Goal: Information Seeking & Learning: Learn about a topic

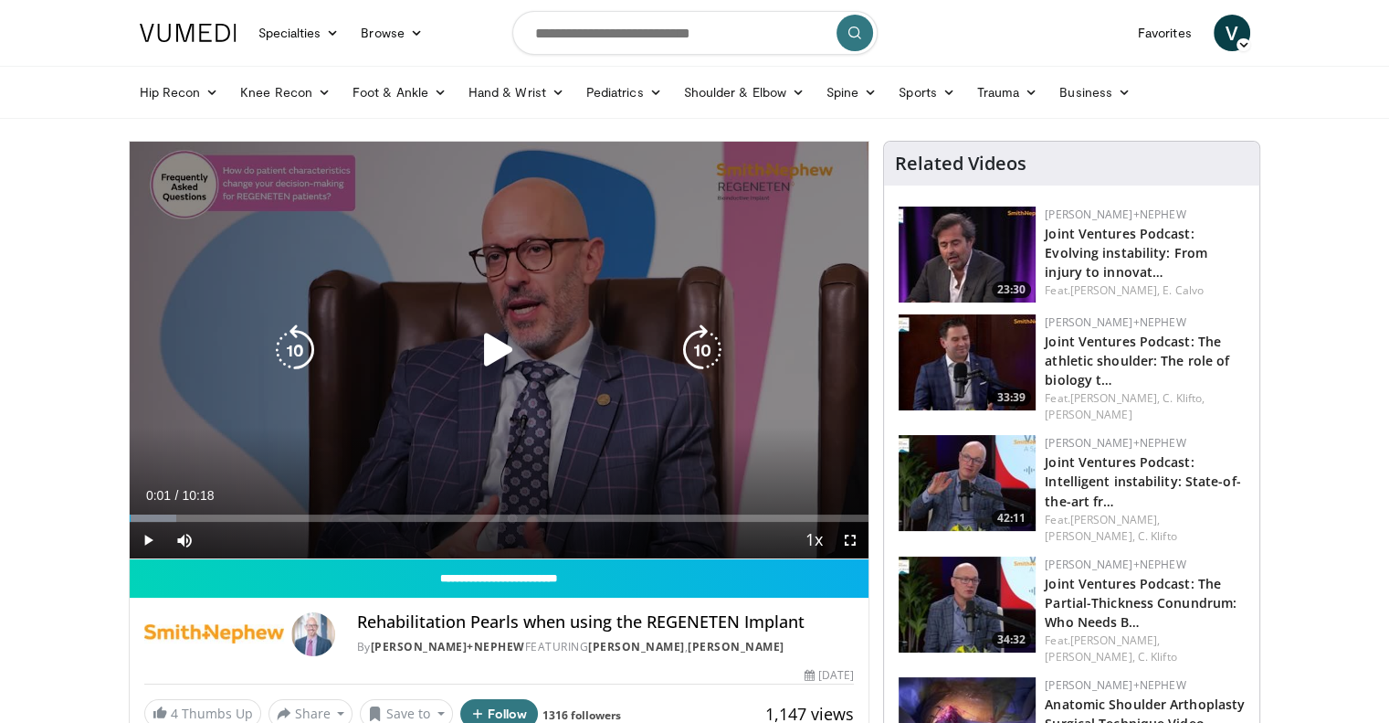
click at [503, 364] on icon "Video Player" at bounding box center [498, 349] width 51 height 51
click at [511, 344] on icon "Video Player" at bounding box center [498, 349] width 51 height 51
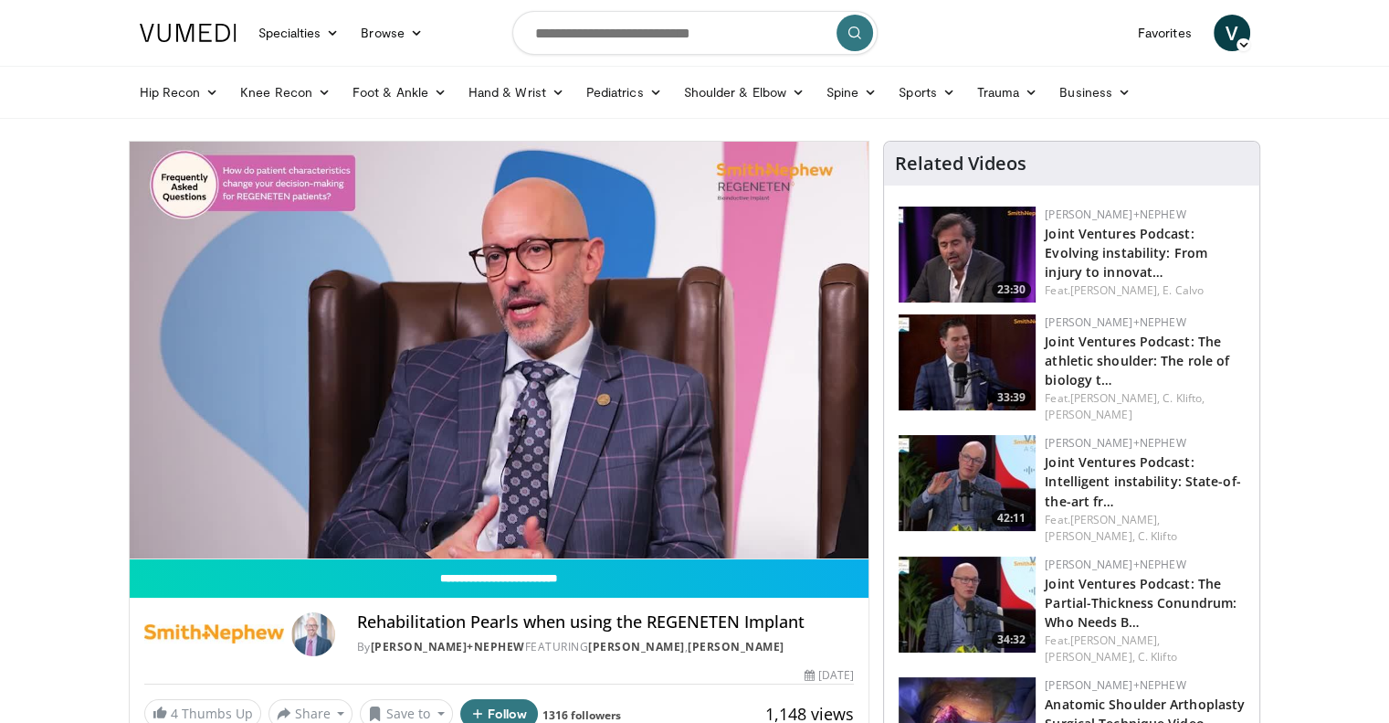
click at [946, 348] on img at bounding box center [967, 362] width 137 height 96
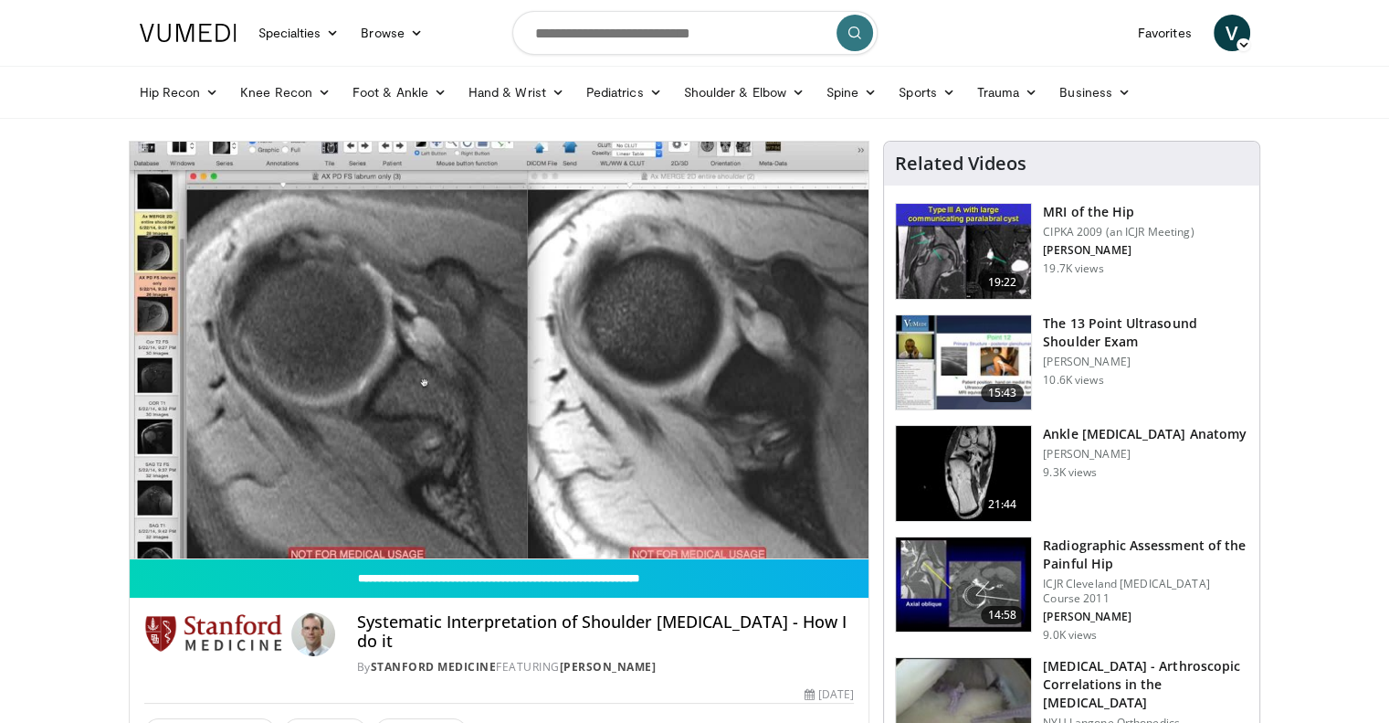
click at [972, 464] on img at bounding box center [963, 473] width 135 height 95
